Goal: Transaction & Acquisition: Subscribe to service/newsletter

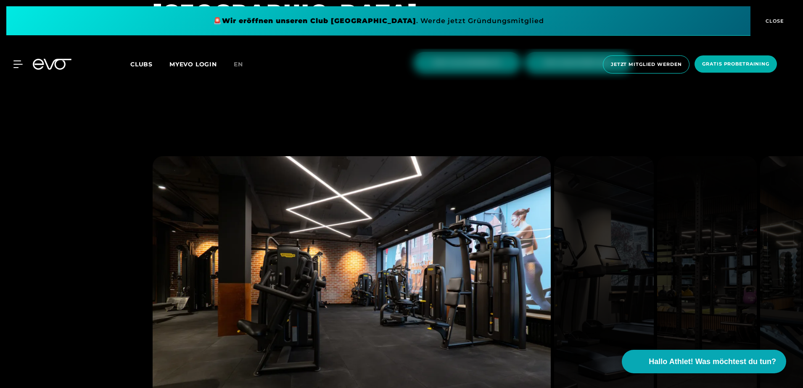
scroll to position [2733, 0]
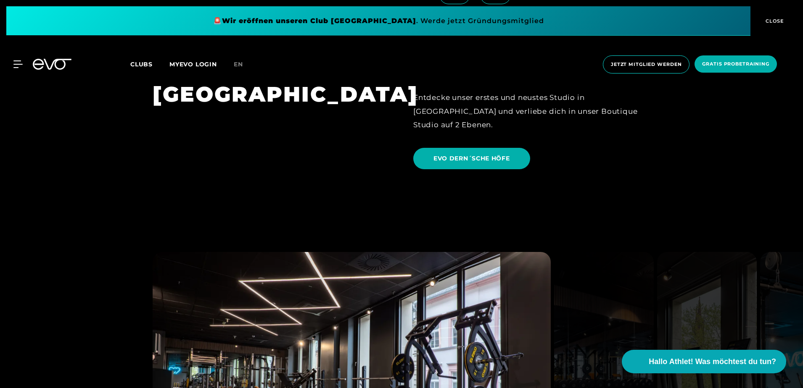
scroll to position [2060, 0]
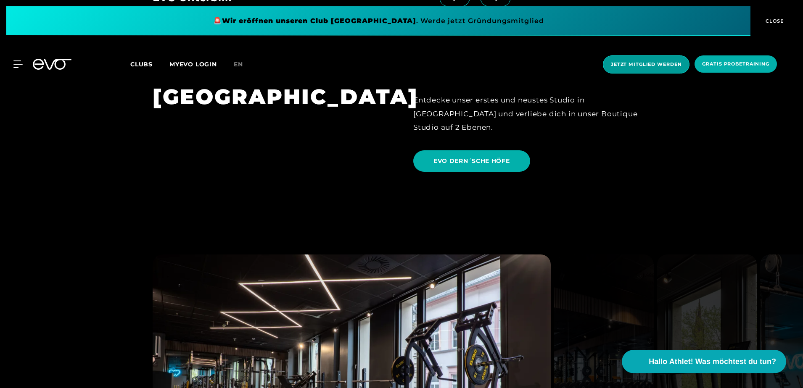
click at [649, 56] on span "Jetzt Mitglied werden" at bounding box center [646, 64] width 87 height 18
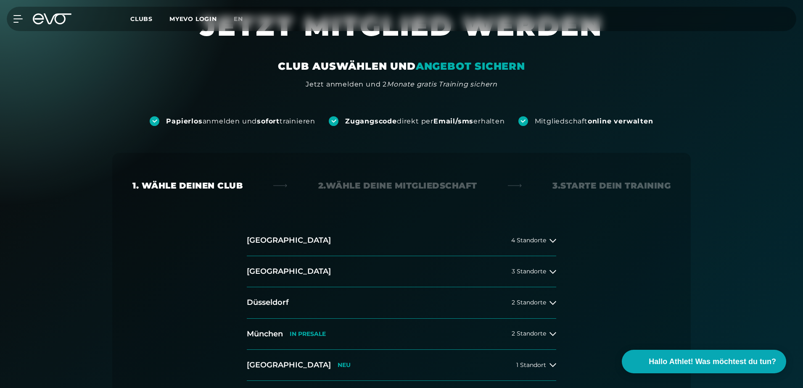
scroll to position [84, 0]
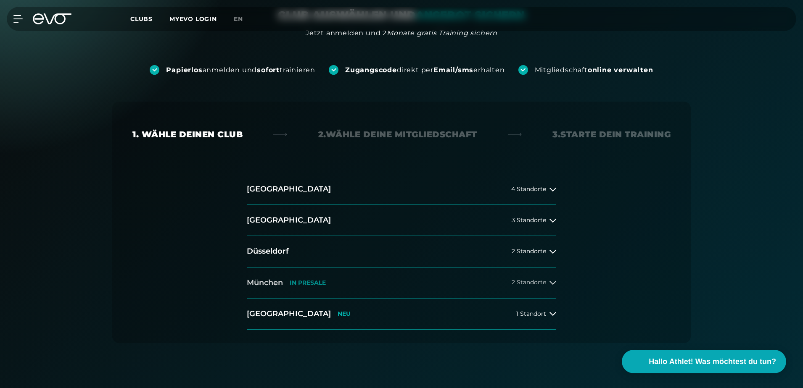
click at [539, 283] on span "2 Standorte" at bounding box center [529, 283] width 34 height 6
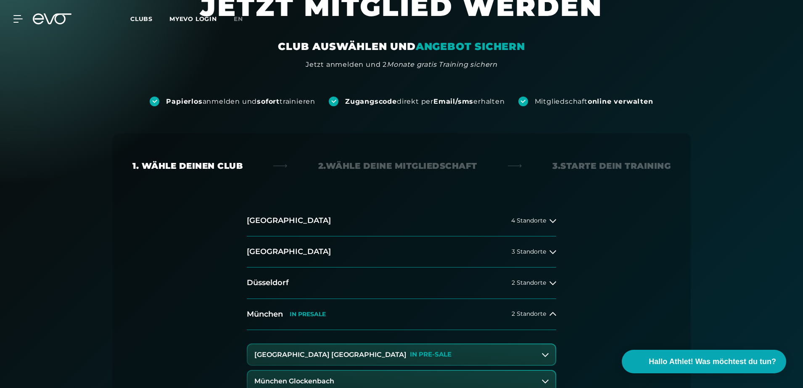
scroll to position [0, 0]
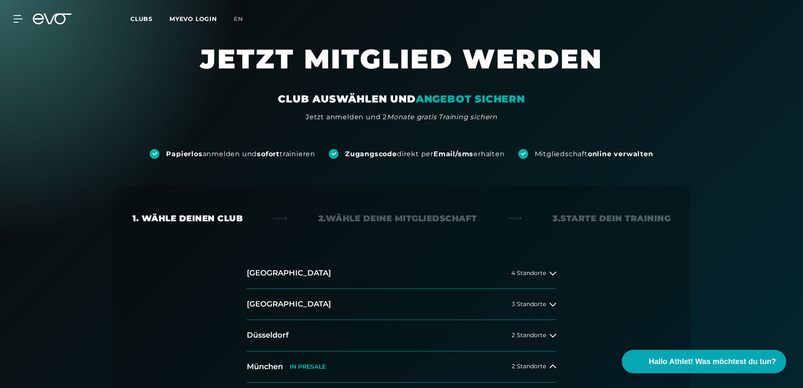
click at [144, 18] on span "Clubs" at bounding box center [141, 19] width 22 height 8
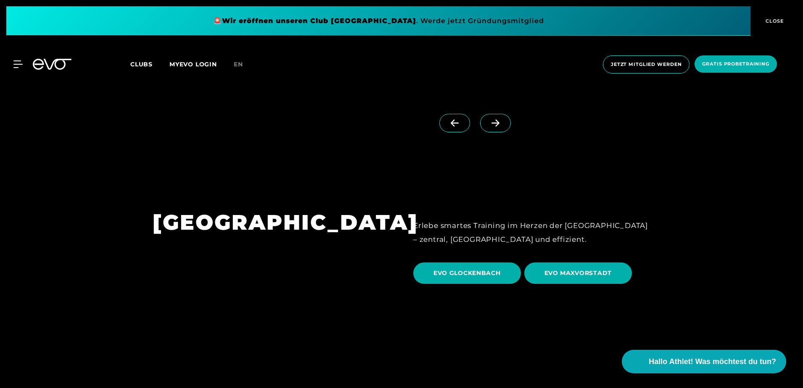
scroll to position [2481, 0]
click at [558, 269] on span "EVO MAXVORSTADT" at bounding box center [578, 273] width 68 height 9
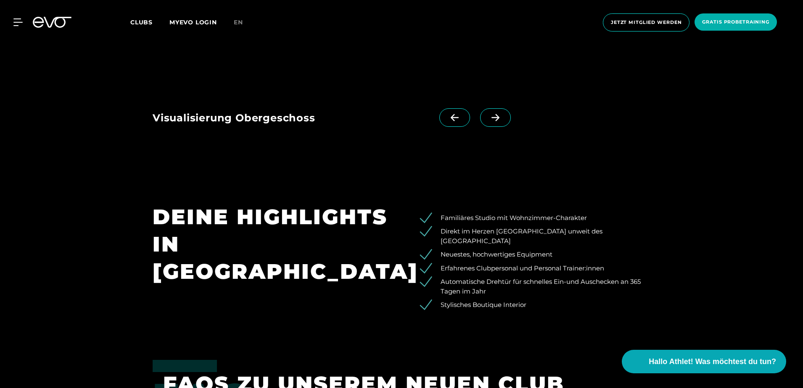
scroll to position [1682, 0]
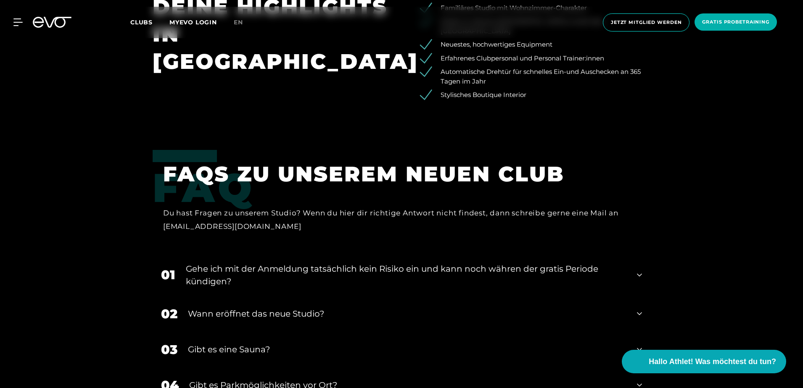
click at [639, 309] on icon at bounding box center [639, 314] width 5 height 10
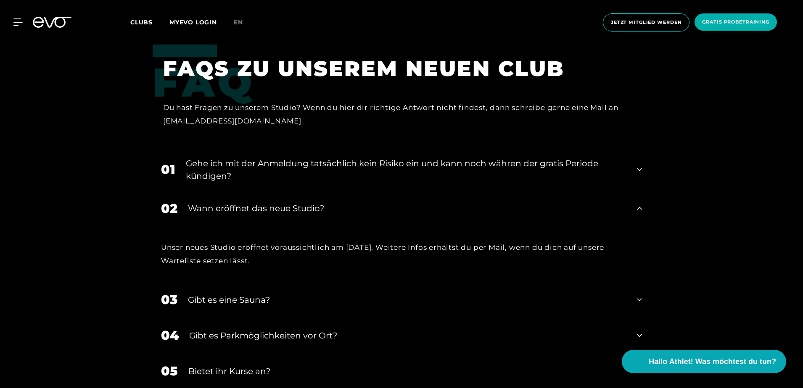
scroll to position [1808, 0]
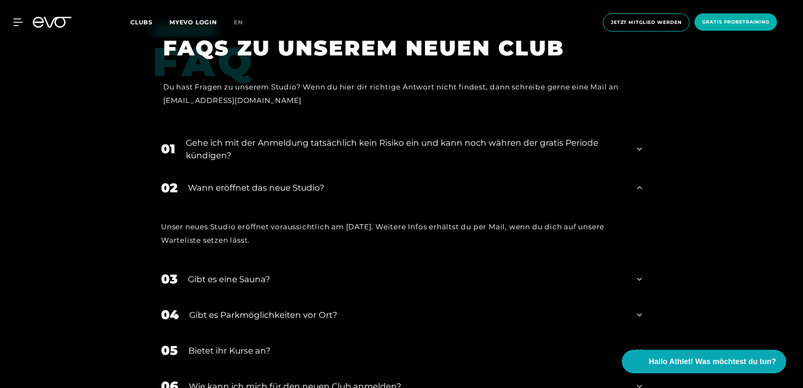
click at [638, 275] on icon at bounding box center [639, 280] width 5 height 10
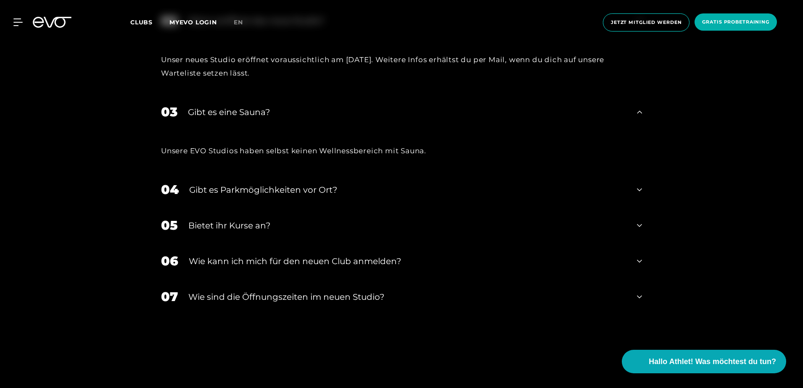
scroll to position [1976, 0]
click at [637, 220] on icon at bounding box center [639, 225] width 5 height 10
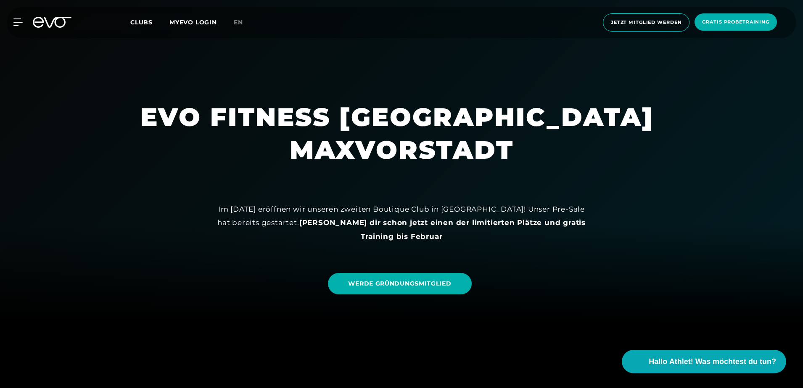
scroll to position [42, 0]
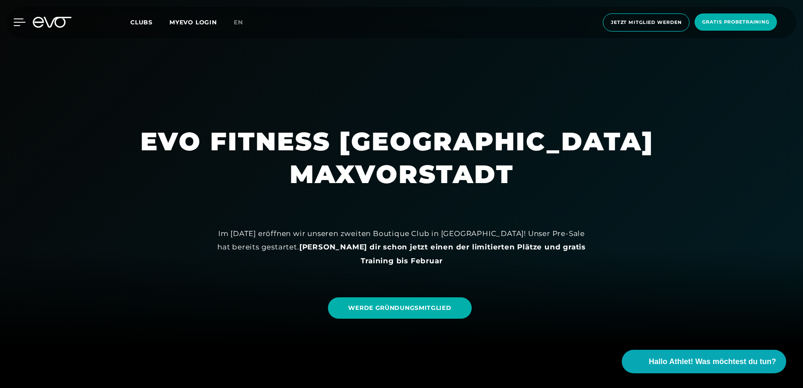
click at [18, 22] on icon at bounding box center [20, 22] width 12 height 7
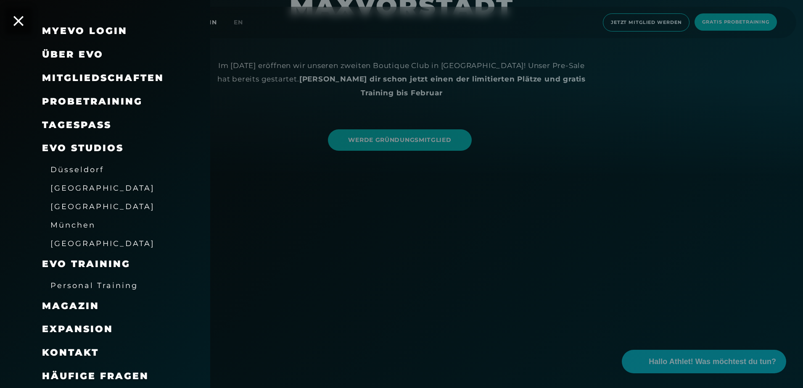
scroll to position [0, 0]
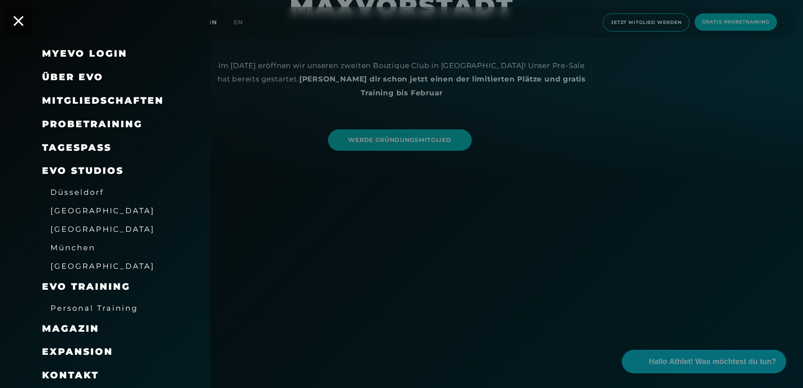
click at [106, 89] on div "Mitgliedschaften" at bounding box center [115, 101] width 147 height 24
click at [97, 96] on span "Mitgliedschaften" at bounding box center [103, 100] width 122 height 11
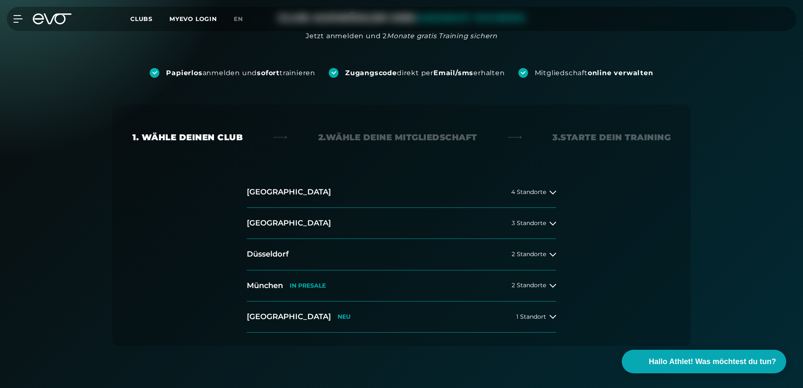
scroll to position [84, 0]
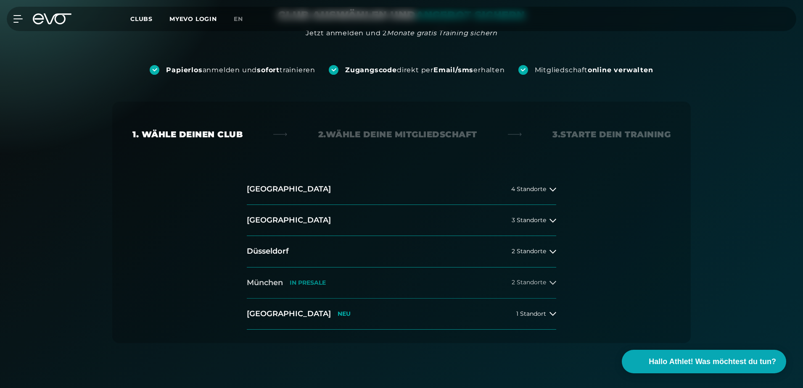
click at [527, 280] on span "2 Standorte" at bounding box center [529, 283] width 34 height 6
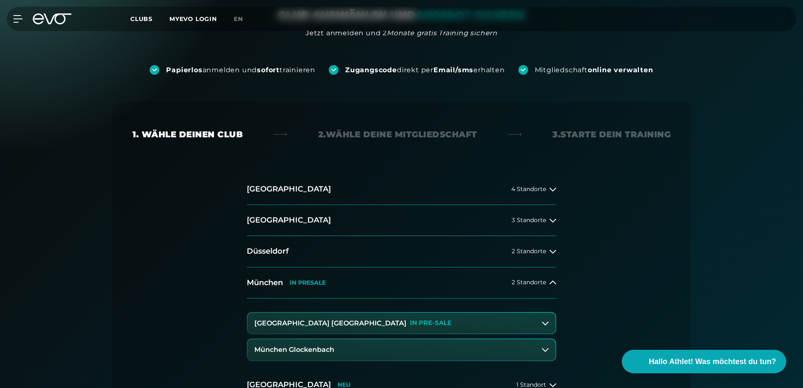
click at [410, 325] on p "IN PRE-SALE" at bounding box center [431, 323] width 42 height 7
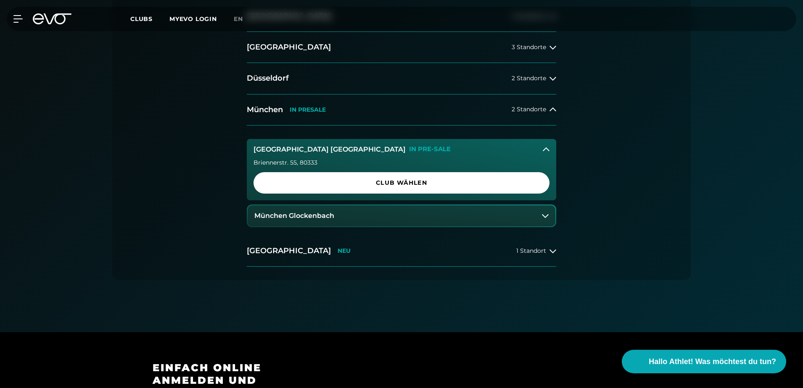
scroll to position [294, 0]
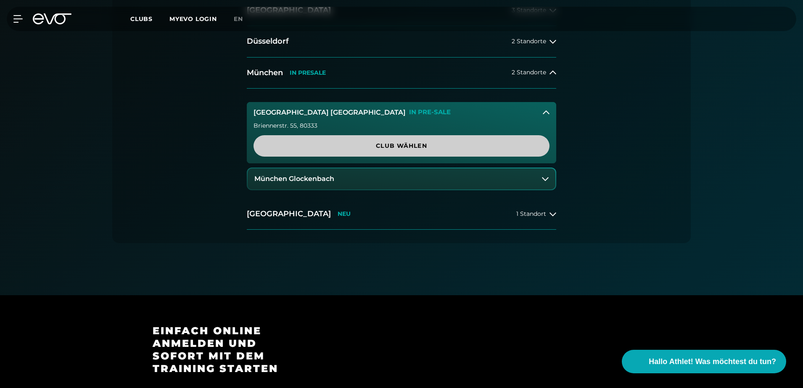
click at [382, 143] on span "Club wählen" at bounding box center [402, 146] width 256 height 9
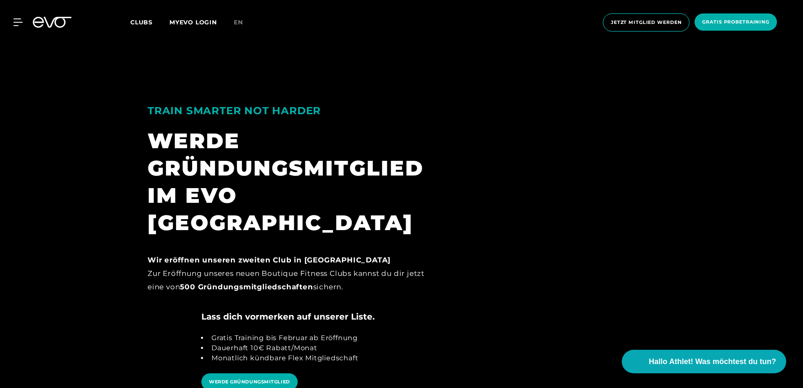
scroll to position [1051, 0]
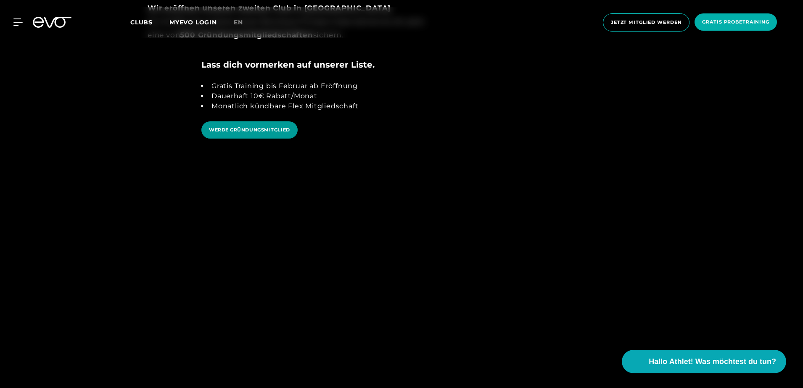
click at [232, 127] on span "WERDE GRÜNDUNGSMITGLIED" at bounding box center [249, 130] width 81 height 7
